Goal: Find contact information: Find contact information

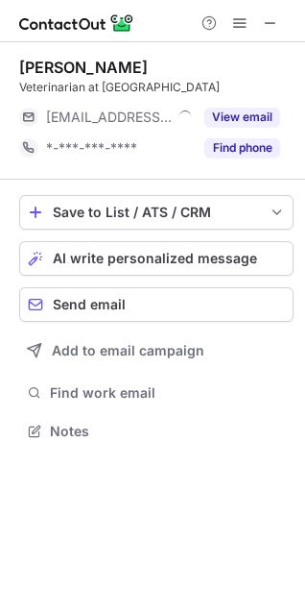
scroll to position [418, 305]
click at [89, 70] on div "Lorna Putnam" at bounding box center [83, 67] width 129 height 19
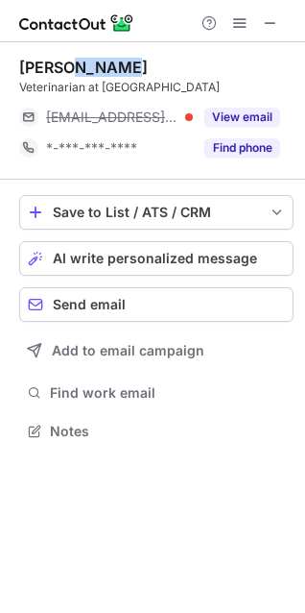
click at [89, 70] on div "Lorna Putnam" at bounding box center [83, 67] width 129 height 19
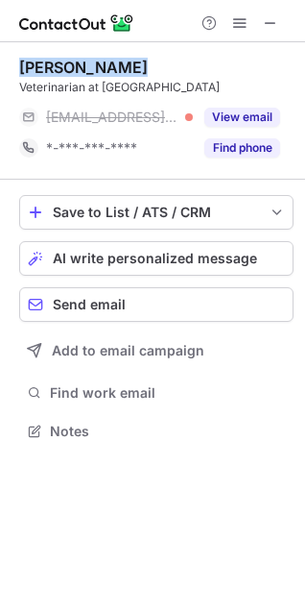
copy div "Lorna Putnam"
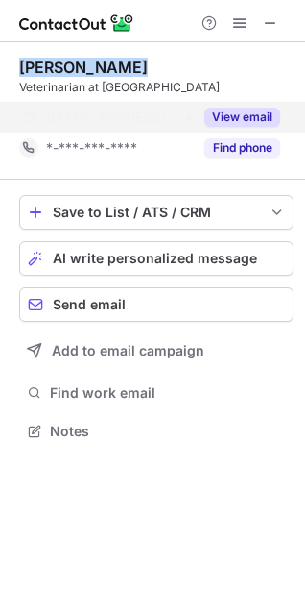
click at [213, 114] on button "View email" at bounding box center [242, 117] width 76 height 19
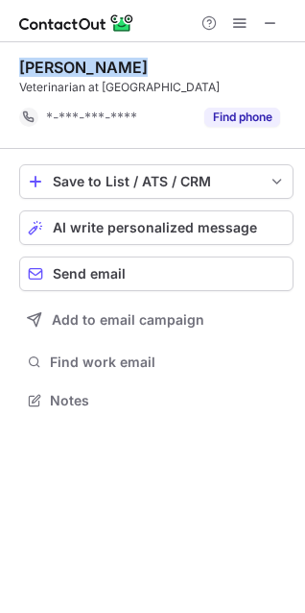
scroll to position [387, 305]
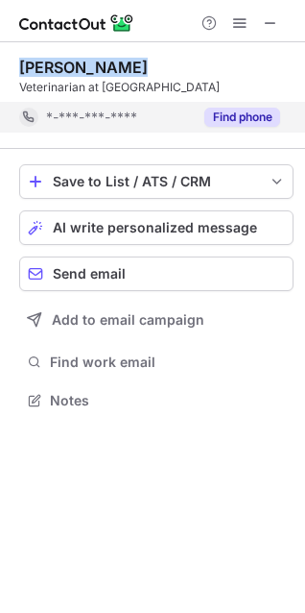
click at [219, 117] on button "Find phone" at bounding box center [242, 117] width 76 height 19
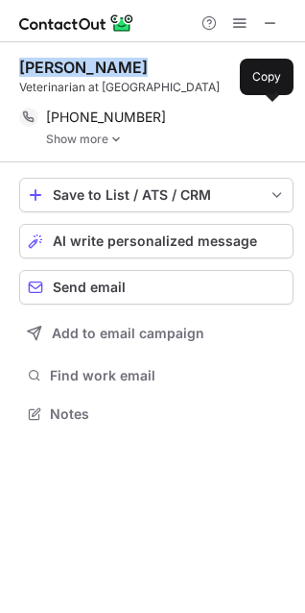
scroll to position [399, 305]
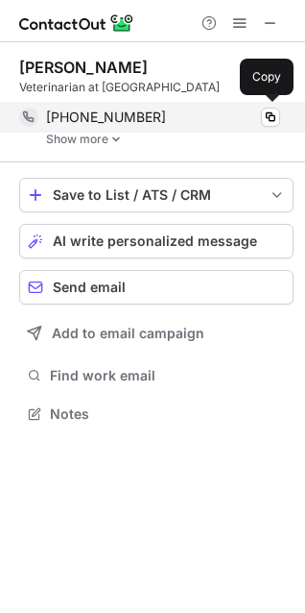
click at [101, 119] on span "+16016952599" at bounding box center [106, 116] width 120 height 17
click at [56, 107] on div "+16016952599 Copy" at bounding box center [149, 117] width 261 height 31
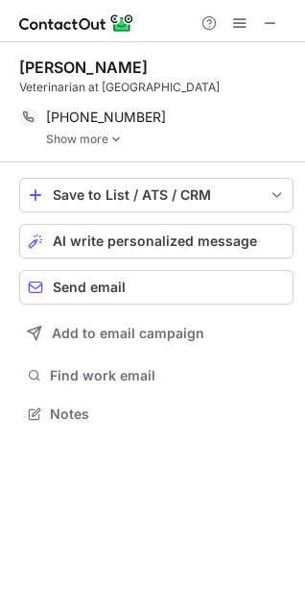
click at [71, 135] on link "Show more" at bounding box center [170, 138] width 248 height 13
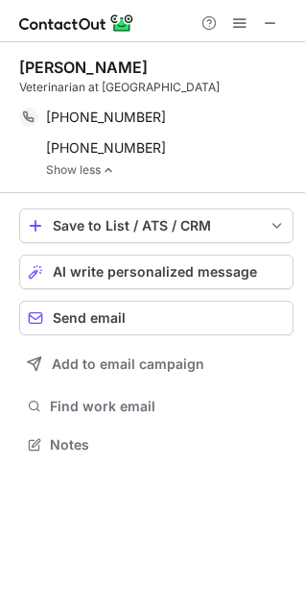
click at [72, 65] on div "Lorna Putnam" at bounding box center [83, 67] width 129 height 19
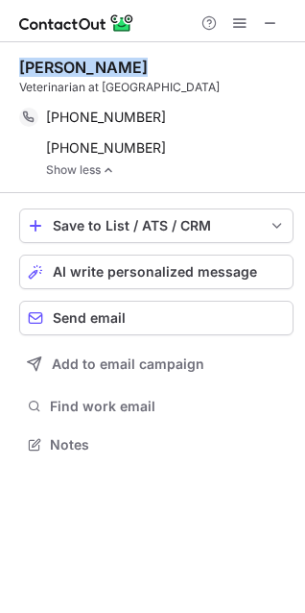
click at [72, 65] on div "Lorna Putnam" at bounding box center [83, 67] width 129 height 19
copy div "Lorna Putnam"
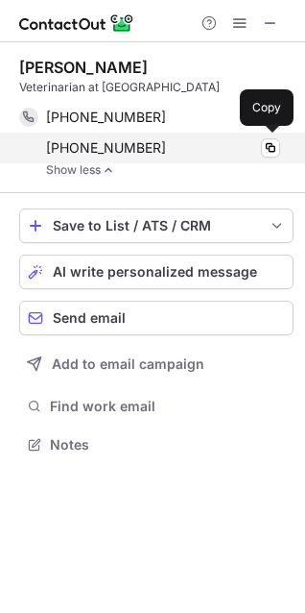
click at [48, 144] on span "+19564542444" at bounding box center [106, 147] width 120 height 17
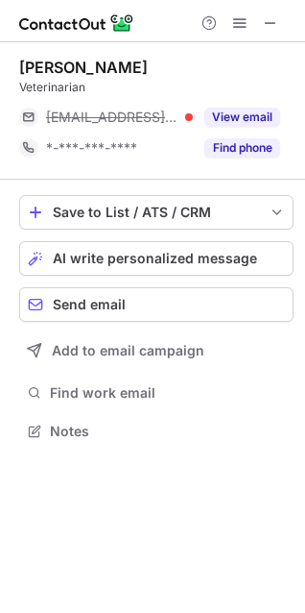
scroll to position [418, 305]
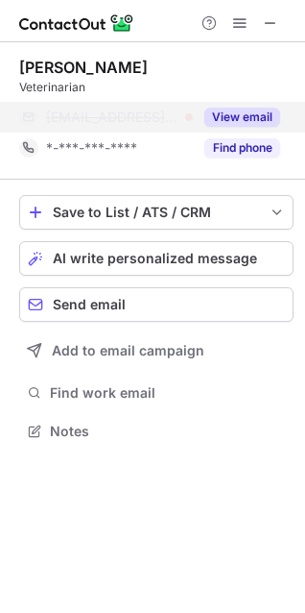
click at [211, 122] on button "View email" at bounding box center [242, 117] width 76 height 19
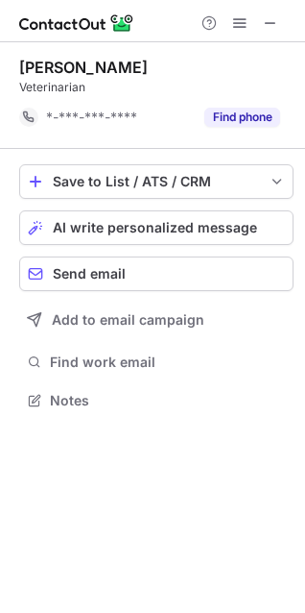
scroll to position [387, 305]
click at [211, 149] on div "Save to List / ATS / CRM List Select Lever Connect Greenhouse Connect Salesforc…" at bounding box center [156, 289] width 275 height 280
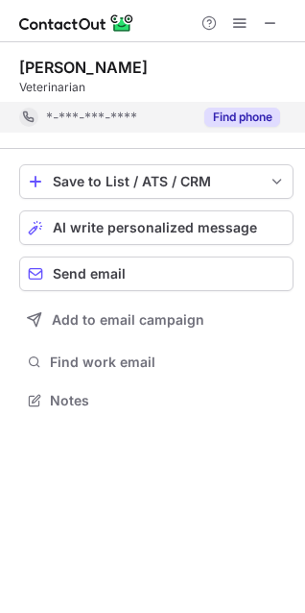
click at [217, 121] on button "Find phone" at bounding box center [242, 117] width 76 height 19
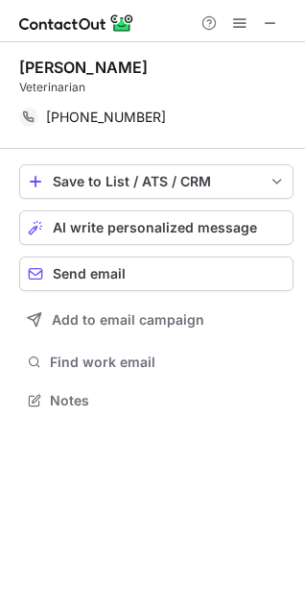
click at [84, 65] on div "Lindsay Fultz" at bounding box center [83, 67] width 129 height 19
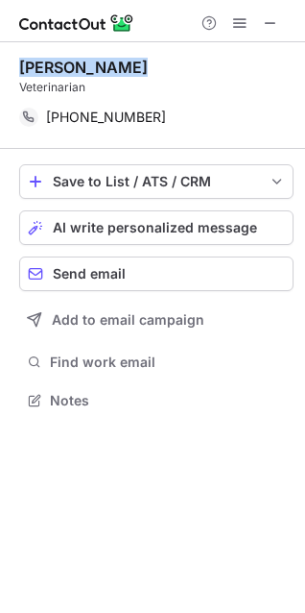
click at [84, 65] on div "Lindsay Fultz" at bounding box center [83, 67] width 129 height 19
copy div "Lindsay Fultz"
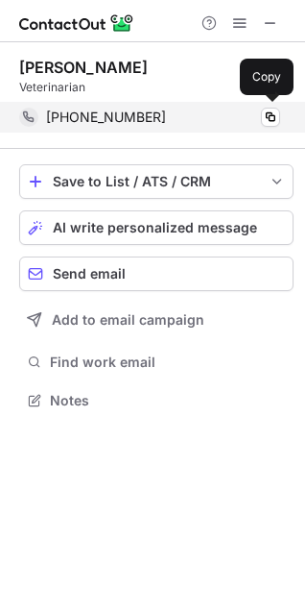
click at [57, 117] on span "+12547603074" at bounding box center [106, 116] width 120 height 17
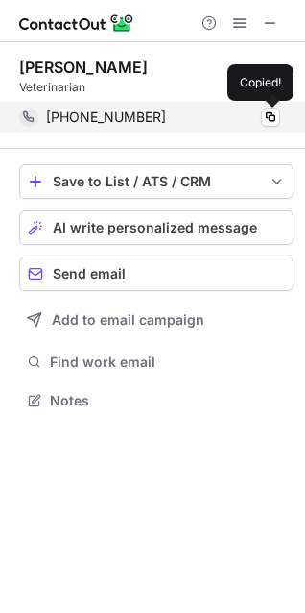
click at [57, 117] on span "+12547603074" at bounding box center [106, 116] width 120 height 17
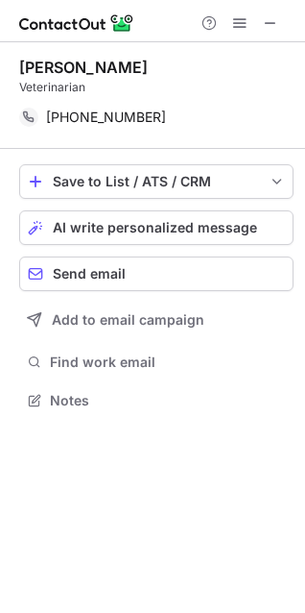
click at [82, 66] on div "Lindsay Fultz" at bounding box center [83, 67] width 129 height 19
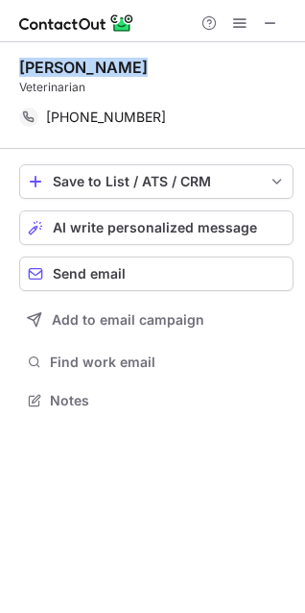
click at [82, 66] on div "Lindsay Fultz" at bounding box center [83, 67] width 129 height 19
copy div "Lindsay Fultz"
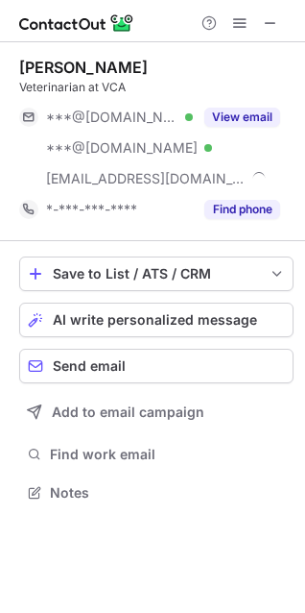
scroll to position [479, 305]
click at [59, 62] on div "Carie Allred" at bounding box center [83, 67] width 129 height 19
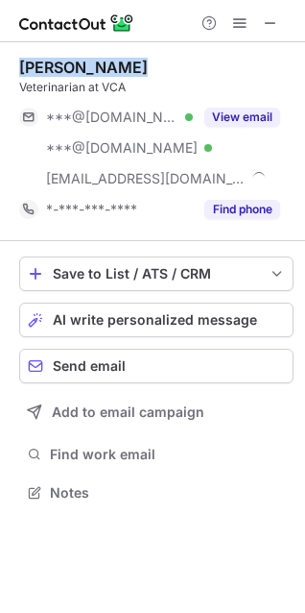
click at [59, 62] on div "Carie Allred" at bounding box center [83, 67] width 129 height 19
copy div "Carie Allred"
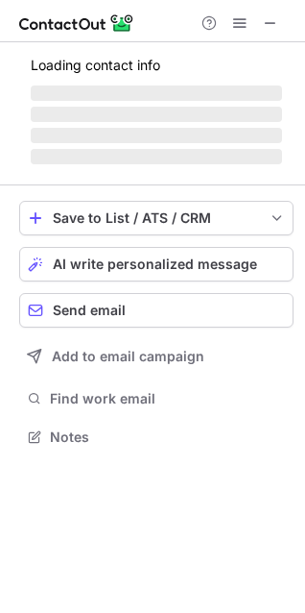
scroll to position [479, 305]
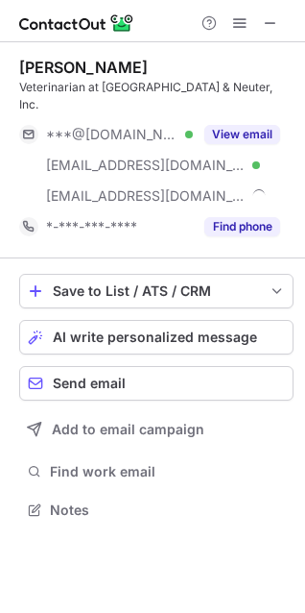
click at [64, 60] on div "eddie hayes" at bounding box center [83, 67] width 129 height 19
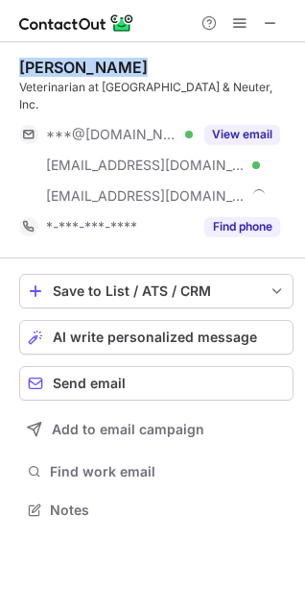
click at [64, 60] on div "eddie hayes" at bounding box center [83, 67] width 129 height 19
copy div "eddie hayes"
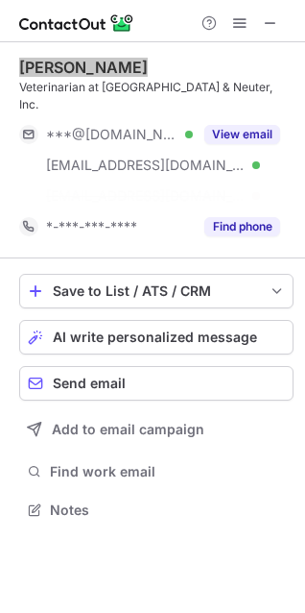
scroll to position [448, 305]
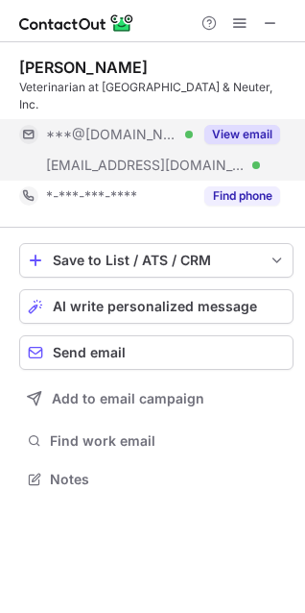
click at [236, 127] on div "View email" at bounding box center [236, 134] width 87 height 31
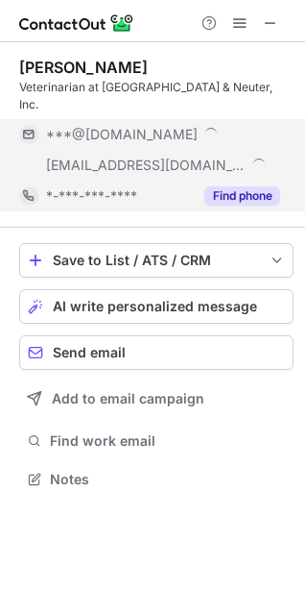
scroll to position [479, 305]
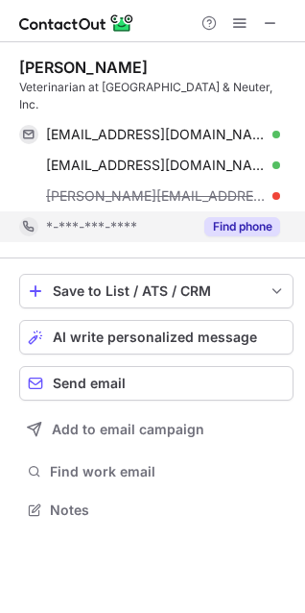
click at [235, 187] on span "eddie@brownsvillepetneuter.com" at bounding box center [156, 195] width 220 height 17
click at [226, 217] on button "Find phone" at bounding box center [242, 226] width 76 height 19
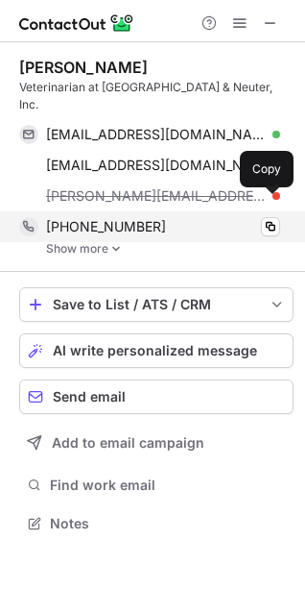
click at [161, 218] on div "+14098424363" at bounding box center [163, 226] width 234 height 17
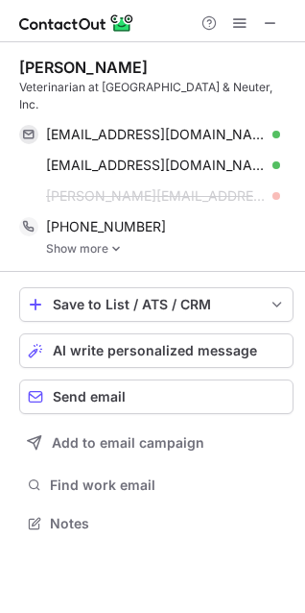
click at [93, 238] on div "eddie hayes Veterinarian at Brownsville Spay & Neuter, Inc. youngsin1985@gmail.…" at bounding box center [156, 156] width 275 height 229
click at [84, 242] on link "Show more" at bounding box center [170, 248] width 248 height 13
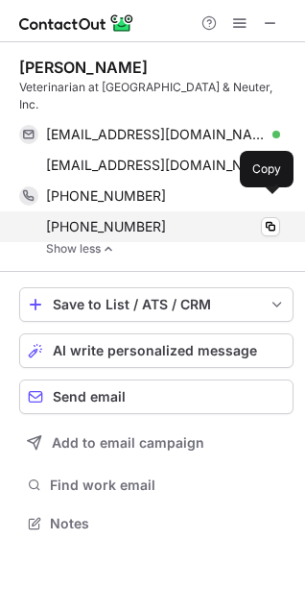
click at [71, 218] on span "+13097503957" at bounding box center [106, 226] width 120 height 17
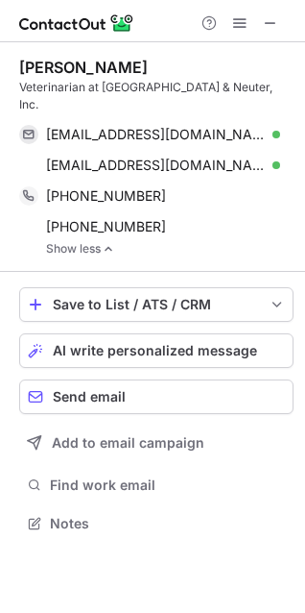
click at [56, 72] on div "eddie hayes" at bounding box center [83, 67] width 129 height 19
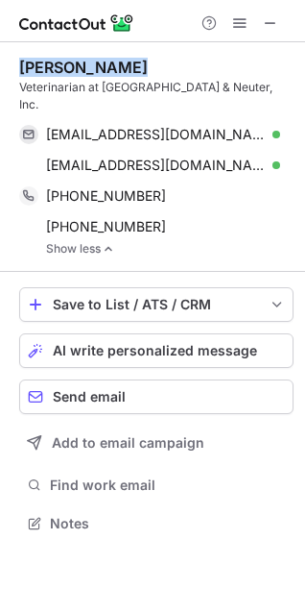
click at [56, 72] on div "eddie hayes" at bounding box center [83, 67] width 129 height 19
copy div "eddie hayes"
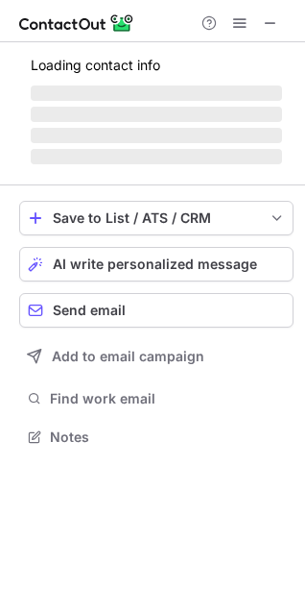
scroll to position [448, 305]
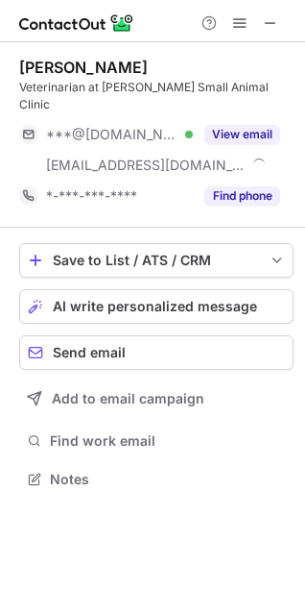
click at [79, 69] on div "[PERSON_NAME]" at bounding box center [83, 67] width 129 height 19
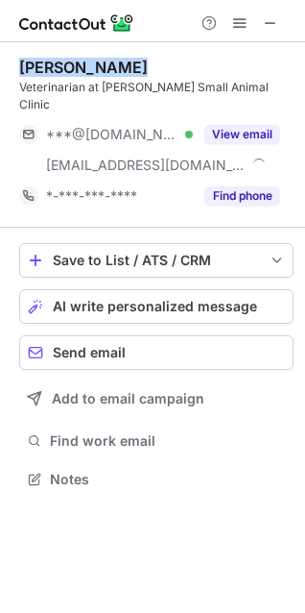
click at [79, 69] on div "Thomas Culberson" at bounding box center [83, 67] width 129 height 19
copy div "Thomas Culberson"
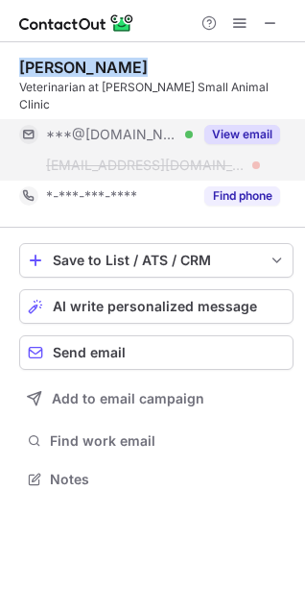
click at [228, 125] on button "View email" at bounding box center [242, 134] width 76 height 19
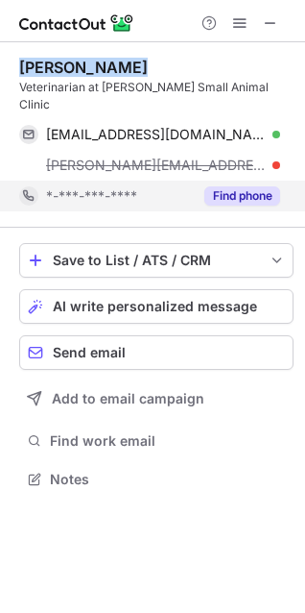
click at [233, 186] on button "Find phone" at bounding box center [242, 195] width 76 height 19
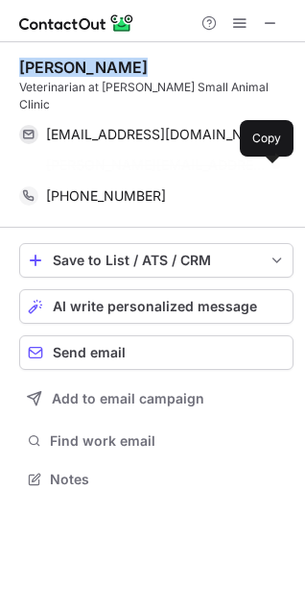
scroll to position [418, 305]
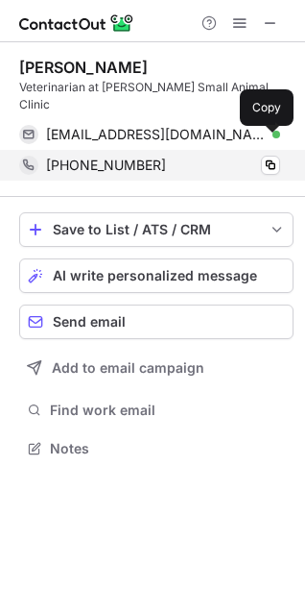
click at [123, 156] on span "+13615630664" at bounding box center [106, 164] width 120 height 17
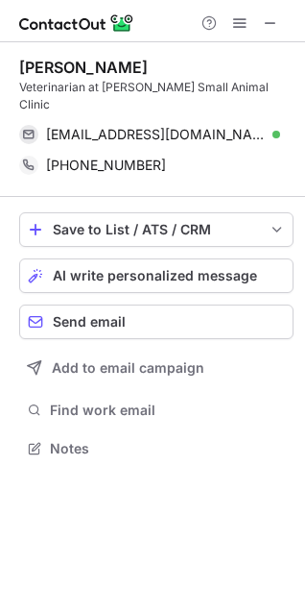
click at [46, 56] on div "Thomas Culberson Veterinarian at Navarro Small Animal Clinic speedydoc75@yahoo.…" at bounding box center [156, 119] width 275 height 155
click at [46, 58] on div "Thomas Culberson" at bounding box center [83, 67] width 129 height 19
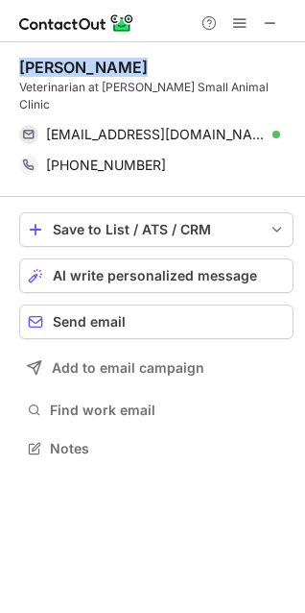
click at [46, 58] on div "Thomas Culberson" at bounding box center [83, 67] width 129 height 19
copy div "Thomas Culberson"
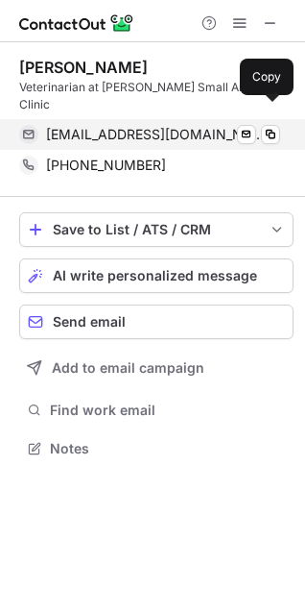
click at [68, 126] on span "speedydoc75@yahoo.com" at bounding box center [156, 134] width 220 height 17
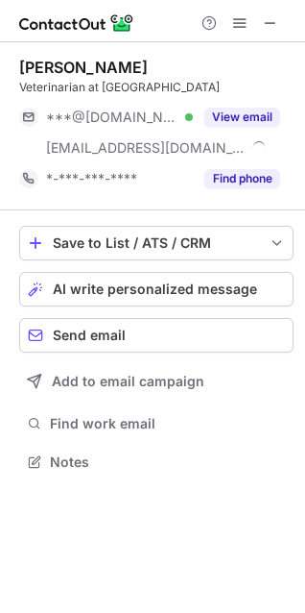
scroll to position [448, 305]
click at [87, 65] on div "Karin Hinojosa" at bounding box center [83, 67] width 129 height 19
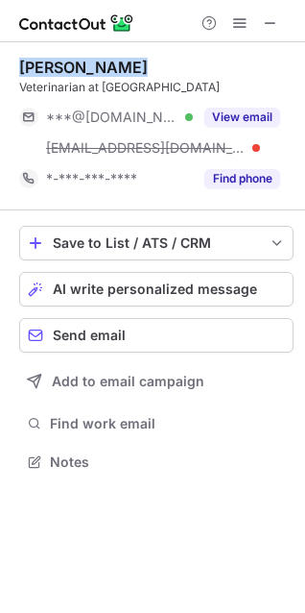
click at [87, 65] on div "Karin Hinojosa" at bounding box center [83, 67] width 129 height 19
copy div "Karin Hinojosa"
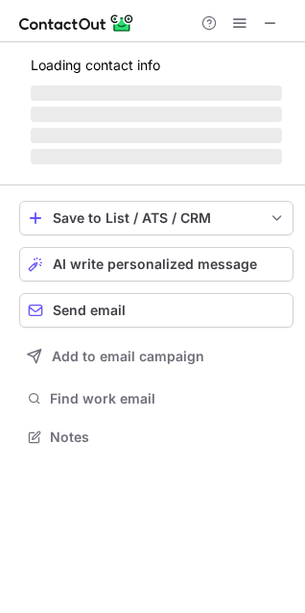
scroll to position [435, 305]
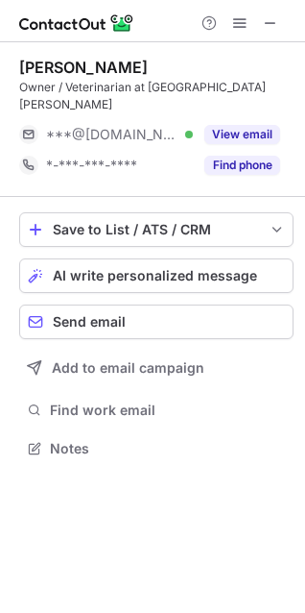
click at [81, 67] on div "Allison Merritt" at bounding box center [83, 67] width 129 height 19
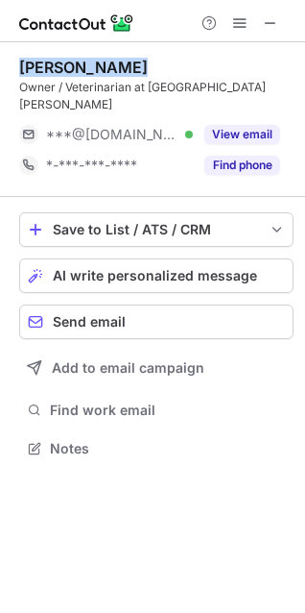
click at [81, 67] on div "Allison Merritt" at bounding box center [83, 67] width 129 height 19
copy div "Allison Merritt"
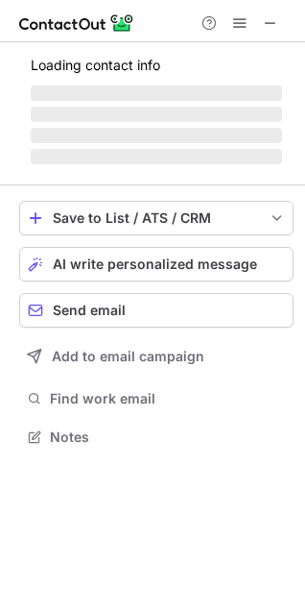
scroll to position [418, 305]
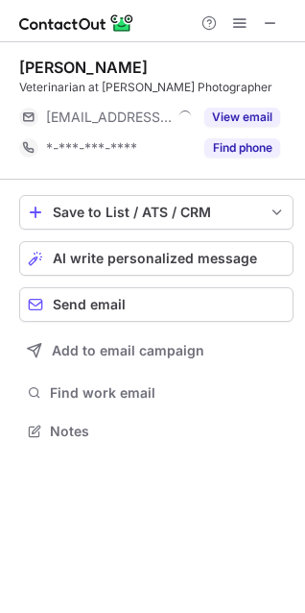
click at [60, 65] on div "[PERSON_NAME]" at bounding box center [83, 67] width 129 height 19
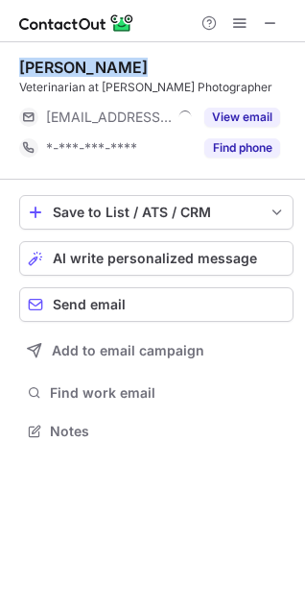
click at [60, 65] on div "[PERSON_NAME]" at bounding box center [83, 67] width 129 height 19
copy div "[PERSON_NAME]"
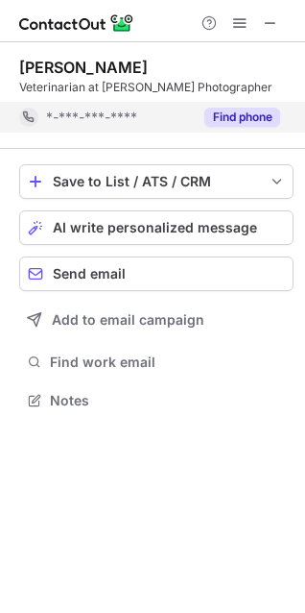
click at [136, 114] on span "*-***-***-****" at bounding box center [91, 116] width 91 height 17
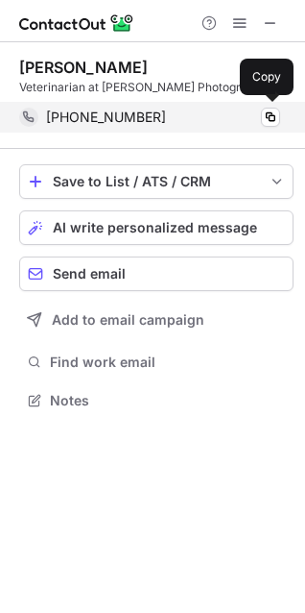
click at [82, 108] on span "[PHONE_NUMBER]" at bounding box center [106, 116] width 120 height 17
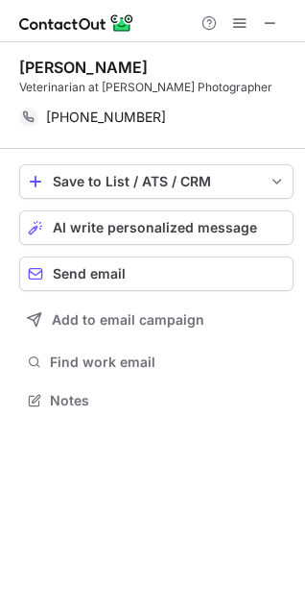
click at [40, 66] on div "Maxine Kubecka" at bounding box center [83, 67] width 129 height 19
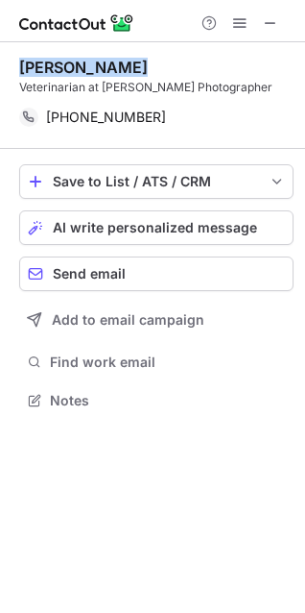
click at [40, 66] on div "Maxine Kubecka" at bounding box center [83, 67] width 129 height 19
copy div "Maxine Kubecka"
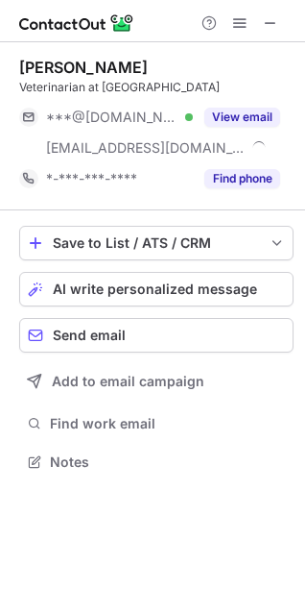
scroll to position [448, 305]
click at [88, 60] on div "[PERSON_NAME]" at bounding box center [83, 67] width 129 height 19
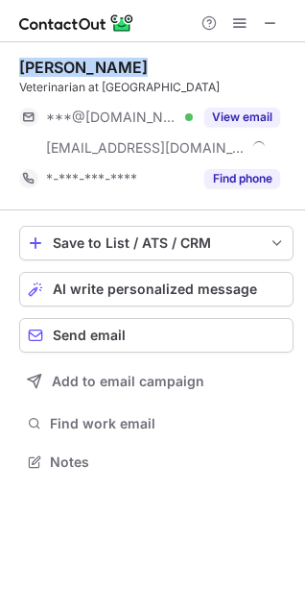
click at [88, 60] on div "[PERSON_NAME]" at bounding box center [83, 67] width 129 height 19
copy div "[PERSON_NAME]"
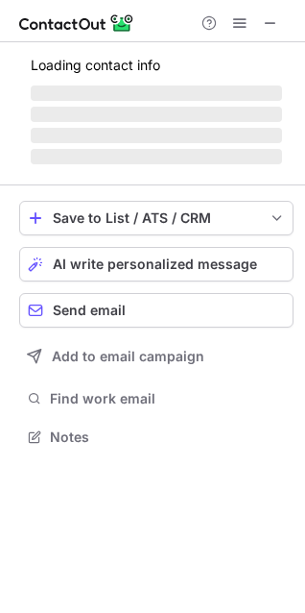
scroll to position [448, 305]
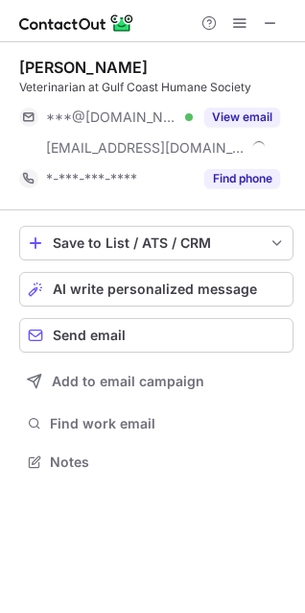
click at [87, 69] on div "[PERSON_NAME]" at bounding box center [83, 67] width 129 height 19
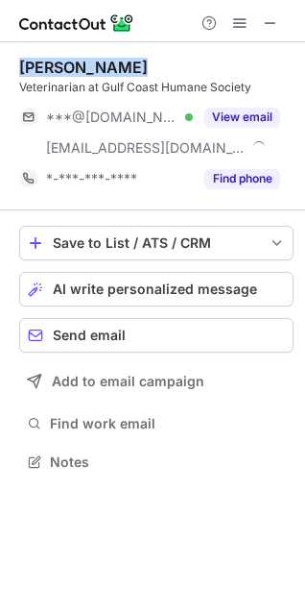
click at [87, 69] on div "[PERSON_NAME]" at bounding box center [83, 67] width 129 height 19
copy div "[PERSON_NAME]"
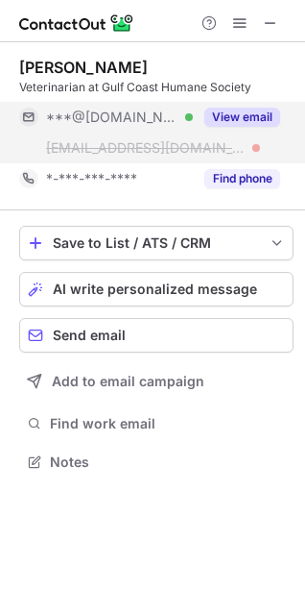
click at [260, 130] on div "View email" at bounding box center [236, 117] width 87 height 31
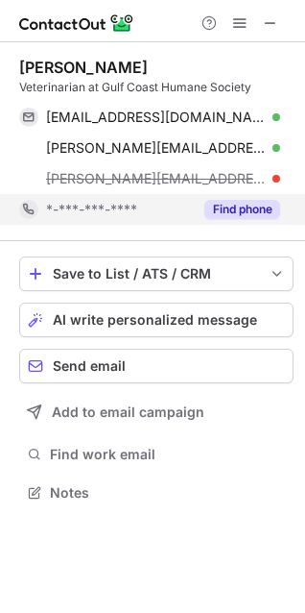
scroll to position [479, 305]
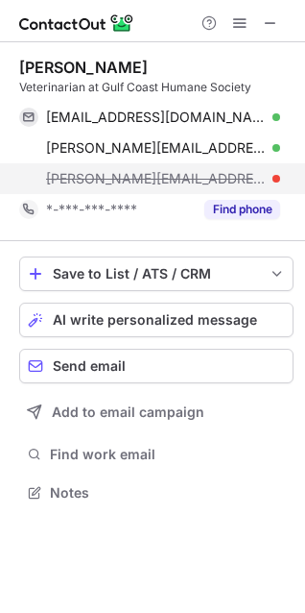
click at [238, 176] on span "[PERSON_NAME][EMAIL_ADDRESS][DOMAIN_NAME]" at bounding box center [156, 178] width 220 height 17
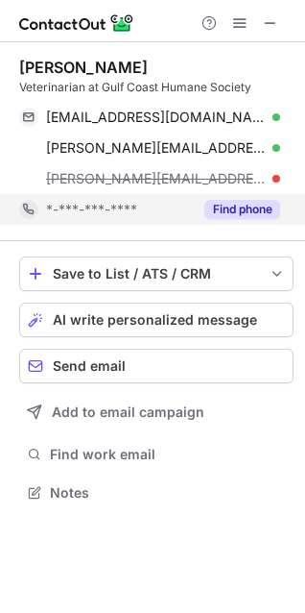
click at [227, 209] on button "Find phone" at bounding box center [242, 209] width 76 height 19
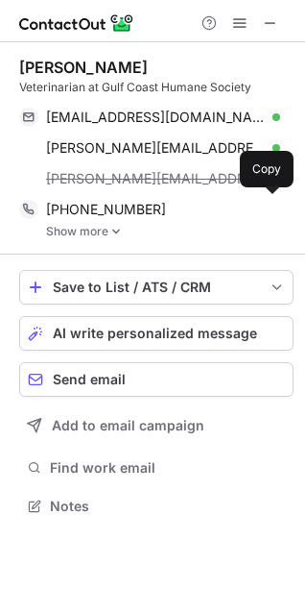
scroll to position [492, 305]
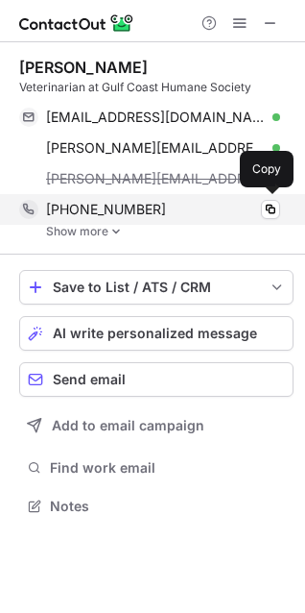
click at [166, 206] on div "[PHONE_NUMBER]" at bounding box center [163, 209] width 234 height 17
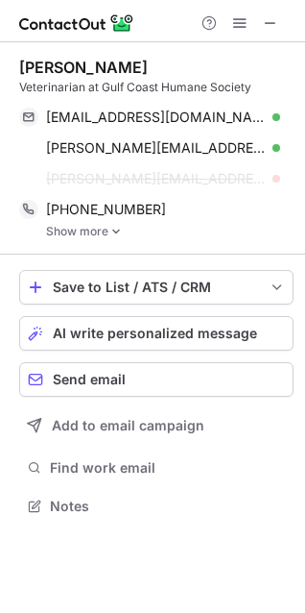
click at [47, 228] on link "Show more" at bounding box center [170, 231] width 248 height 13
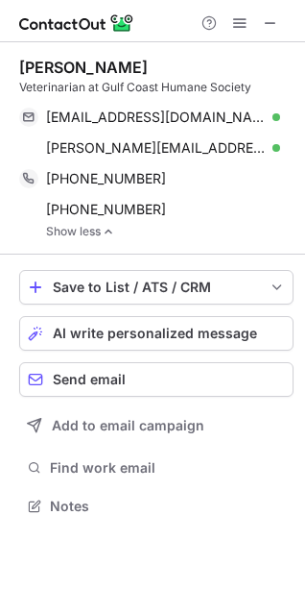
click at [77, 238] on div "[PERSON_NAME] Veterinarian at Gulf Coast Humane Society [EMAIL_ADDRESS][DOMAIN_…" at bounding box center [156, 148] width 275 height 212
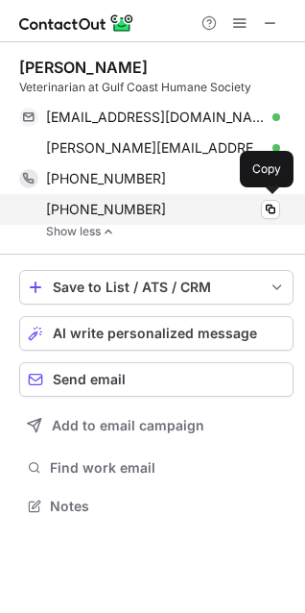
click at [75, 208] on span "[PHONE_NUMBER]" at bounding box center [106, 209] width 120 height 17
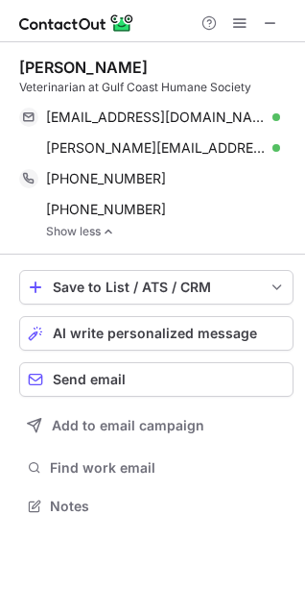
click at [46, 72] on div "[PERSON_NAME]" at bounding box center [83, 67] width 129 height 19
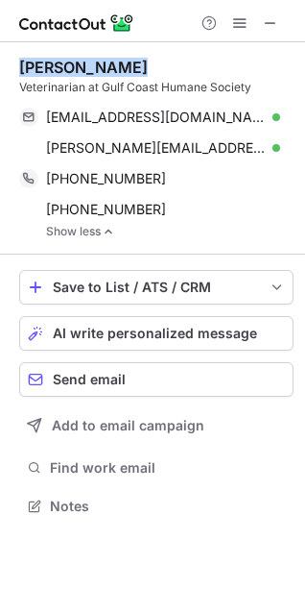
click at [46, 72] on div "[PERSON_NAME]" at bounding box center [83, 67] width 129 height 19
copy div "[PERSON_NAME]"
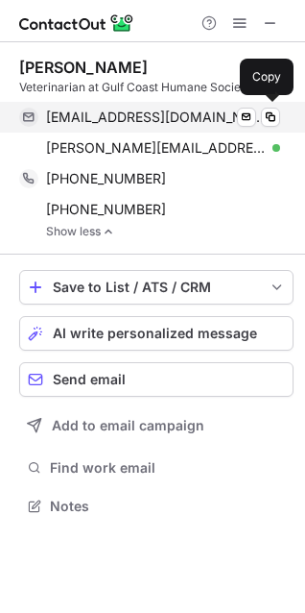
click at [78, 117] on span "[EMAIL_ADDRESS][DOMAIN_NAME]" at bounding box center [156, 116] width 220 height 17
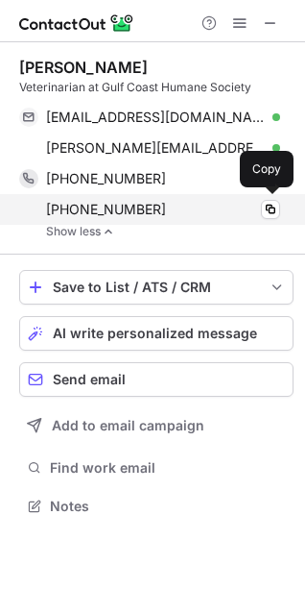
click at [65, 206] on span "[PHONE_NUMBER]" at bounding box center [106, 209] width 120 height 17
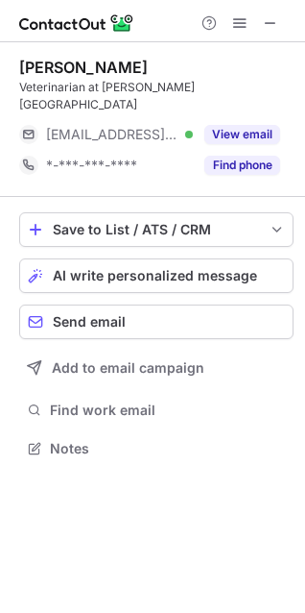
scroll to position [418, 305]
click at [77, 70] on div "Alan Garett" at bounding box center [83, 67] width 129 height 19
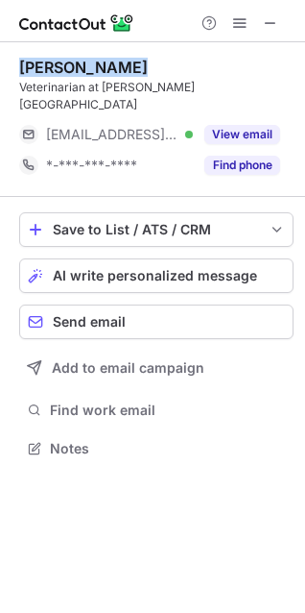
click at [77, 70] on div "Alan Garett" at bounding box center [83, 67] width 129 height 19
copy div "Alan Garett"
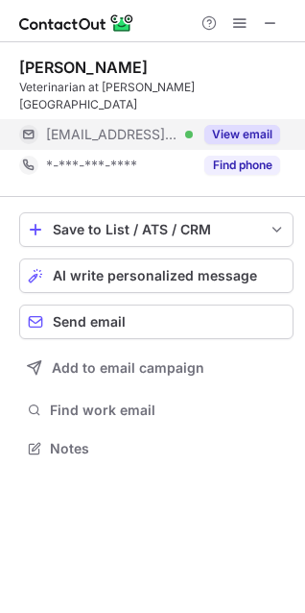
click at [106, 126] on span "***@alangarett.com" at bounding box center [112, 134] width 132 height 17
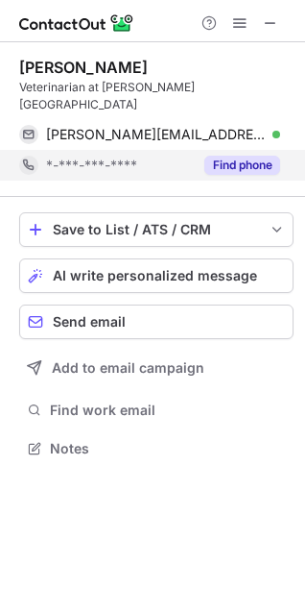
click at [106, 156] on span "*-***-***-****" at bounding box center [91, 164] width 91 height 17
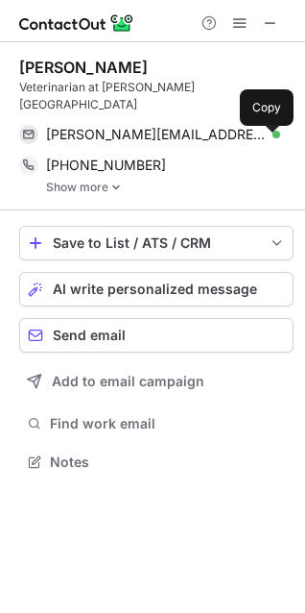
scroll to position [430, 305]
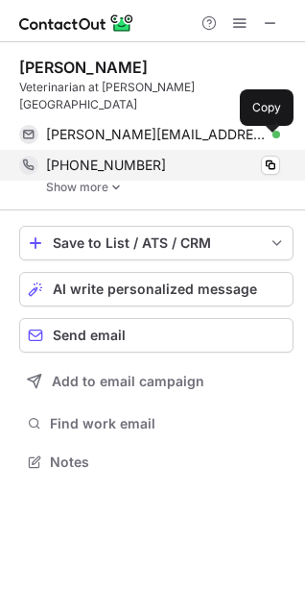
click at [86, 156] on span "+13618541439" at bounding box center [106, 164] width 120 height 17
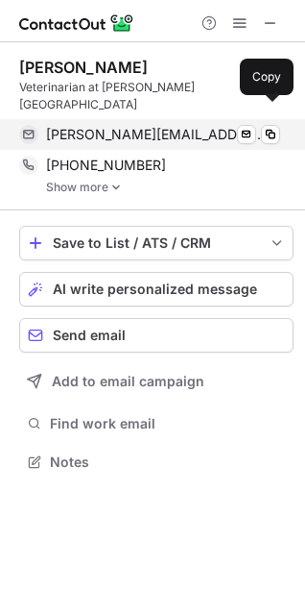
click at [111, 126] on span "alan@alangarett.com" at bounding box center [156, 134] width 220 height 17
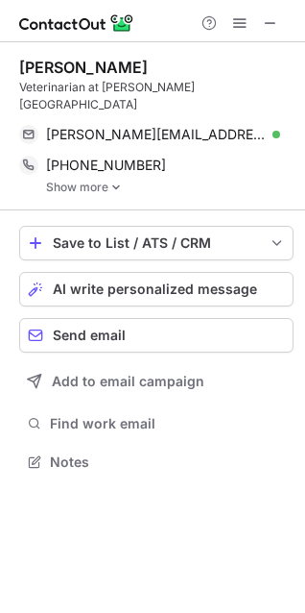
click at [54, 180] on link "Show more" at bounding box center [170, 186] width 248 height 13
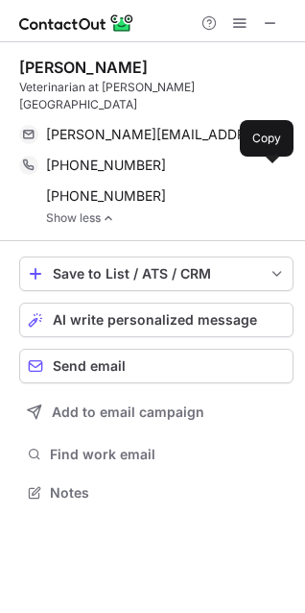
scroll to position [461, 305]
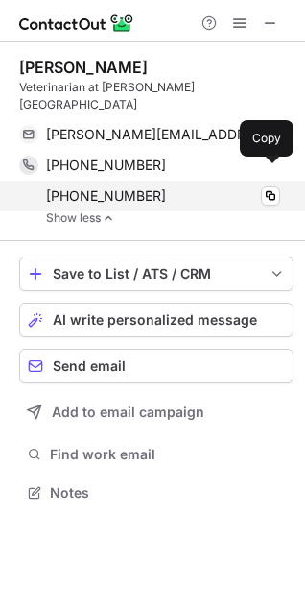
click at [67, 187] on span "+13618825253" at bounding box center [106, 195] width 120 height 17
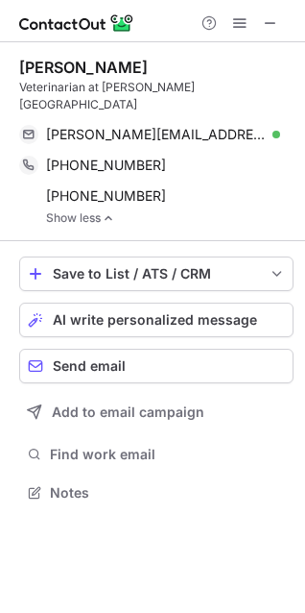
click at [54, 66] on div "Alan Garett" at bounding box center [83, 67] width 129 height 19
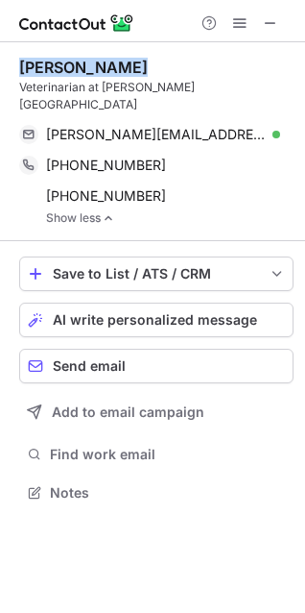
click at [54, 66] on div "Alan Garett" at bounding box center [83, 67] width 129 height 19
copy div "Alan Garett"
